Goal: Find contact information: Find contact information

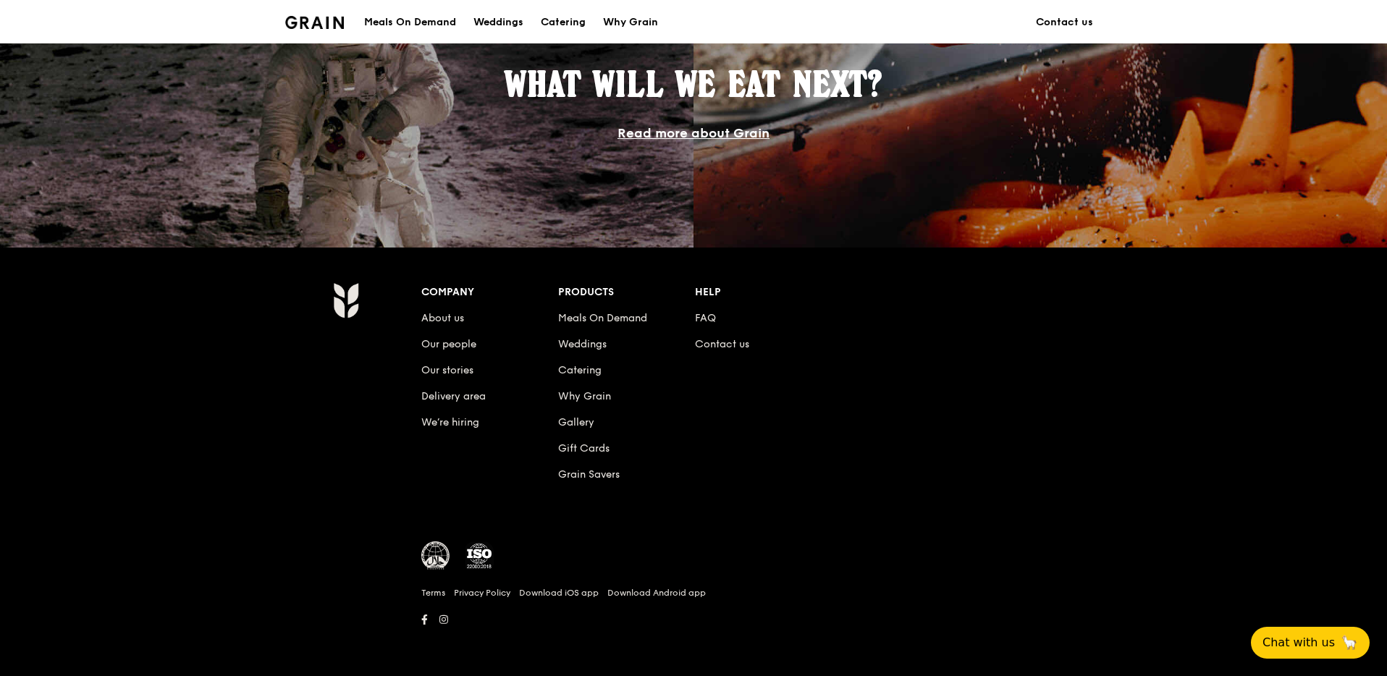
click at [710, 350] on li "Contact us" at bounding box center [763, 342] width 137 height 26
click at [713, 347] on link "Contact us" at bounding box center [722, 344] width 54 height 12
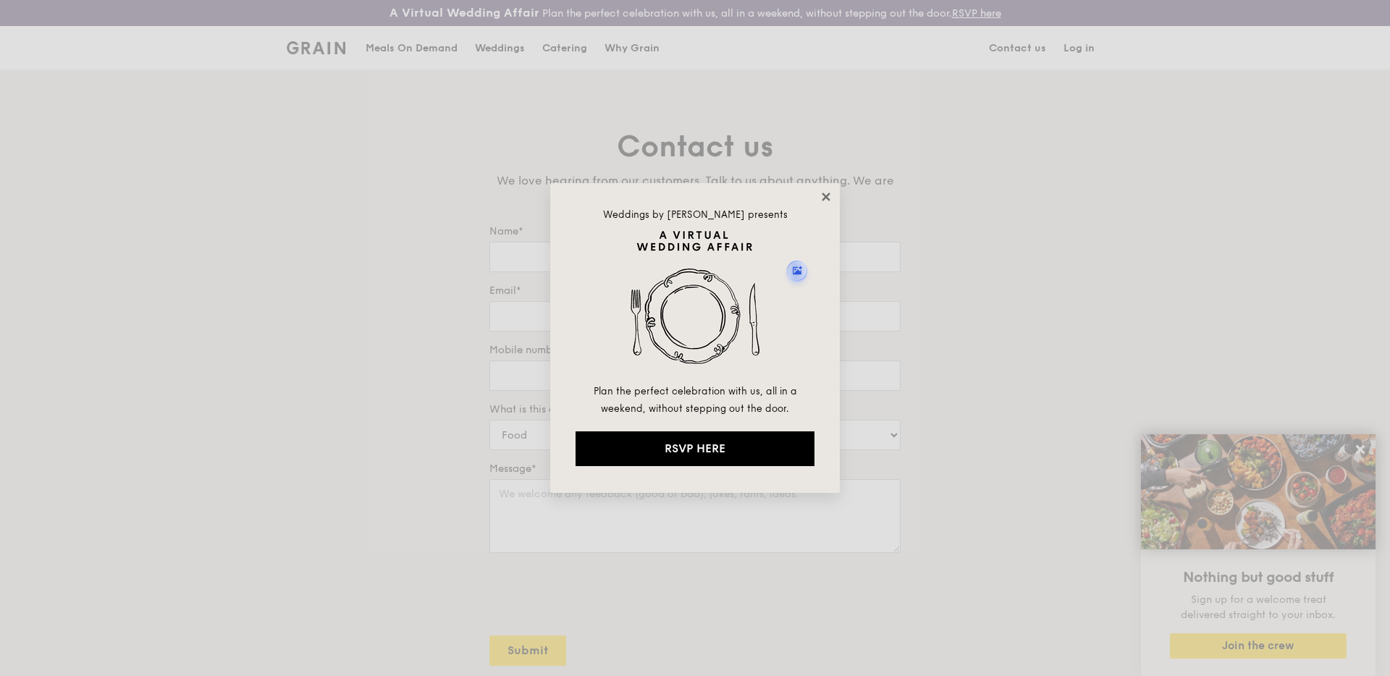
click at [825, 200] on icon at bounding box center [826, 196] width 13 height 13
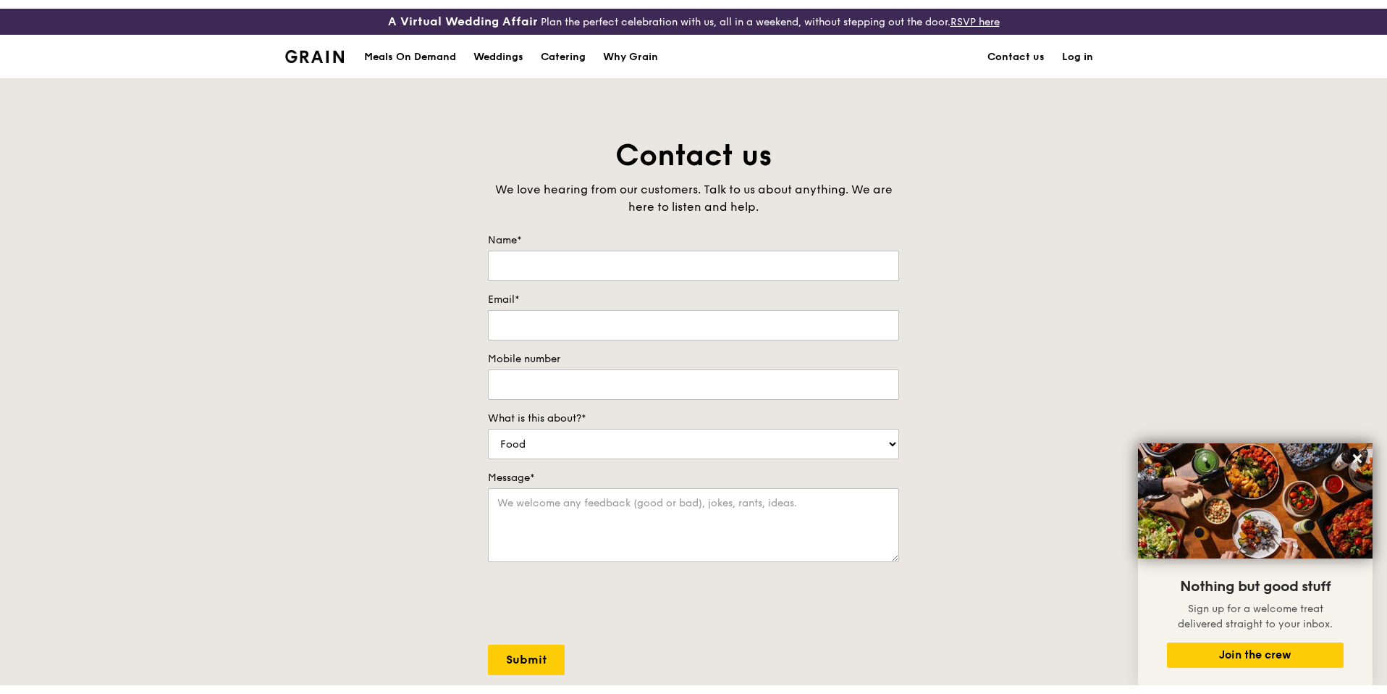
scroll to position [306, 0]
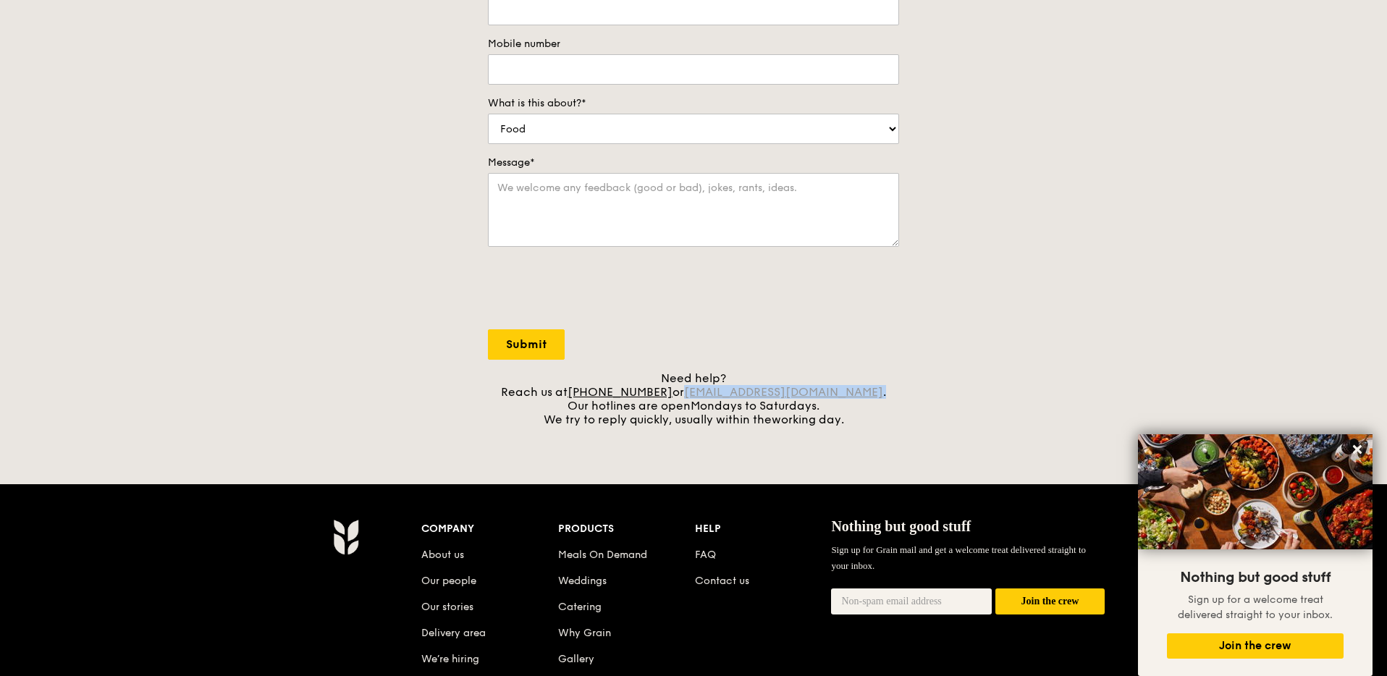
drag, startPoint x: 852, startPoint y: 390, endPoint x: 707, endPoint y: 392, distance: 144.8
click at [707, 392] on div "Need help? Reach us at [PHONE_NUMBER] or [EMAIL_ADDRESS][DOMAIN_NAME] . Our hot…" at bounding box center [693, 398] width 411 height 55
copy div "[EMAIL_ADDRESS][DOMAIN_NAME] ."
